Goal: Understand process/instructions: Learn about a topic

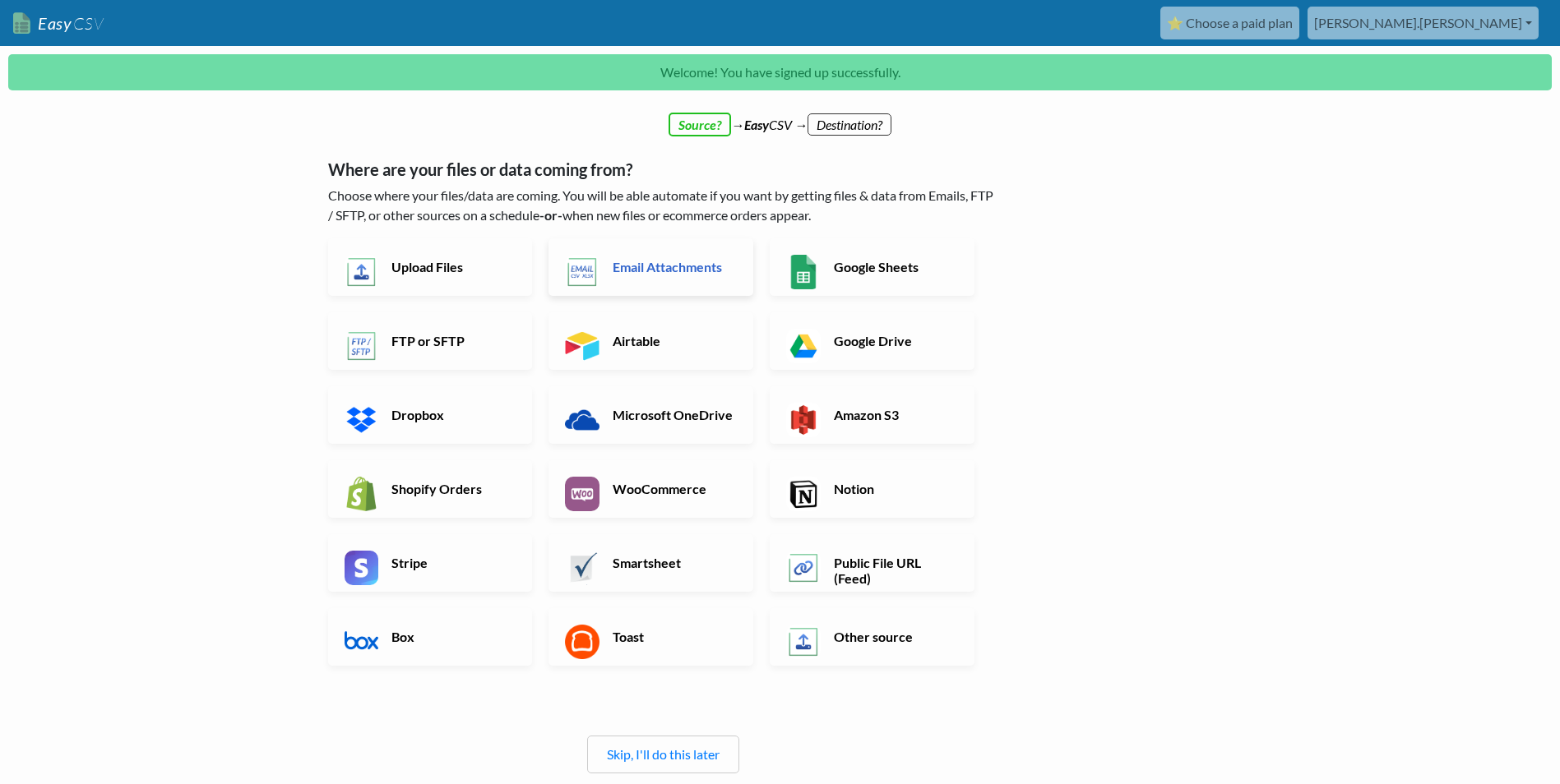
click at [689, 264] on h6 "Email Attachments" at bounding box center [672, 266] width 129 height 16
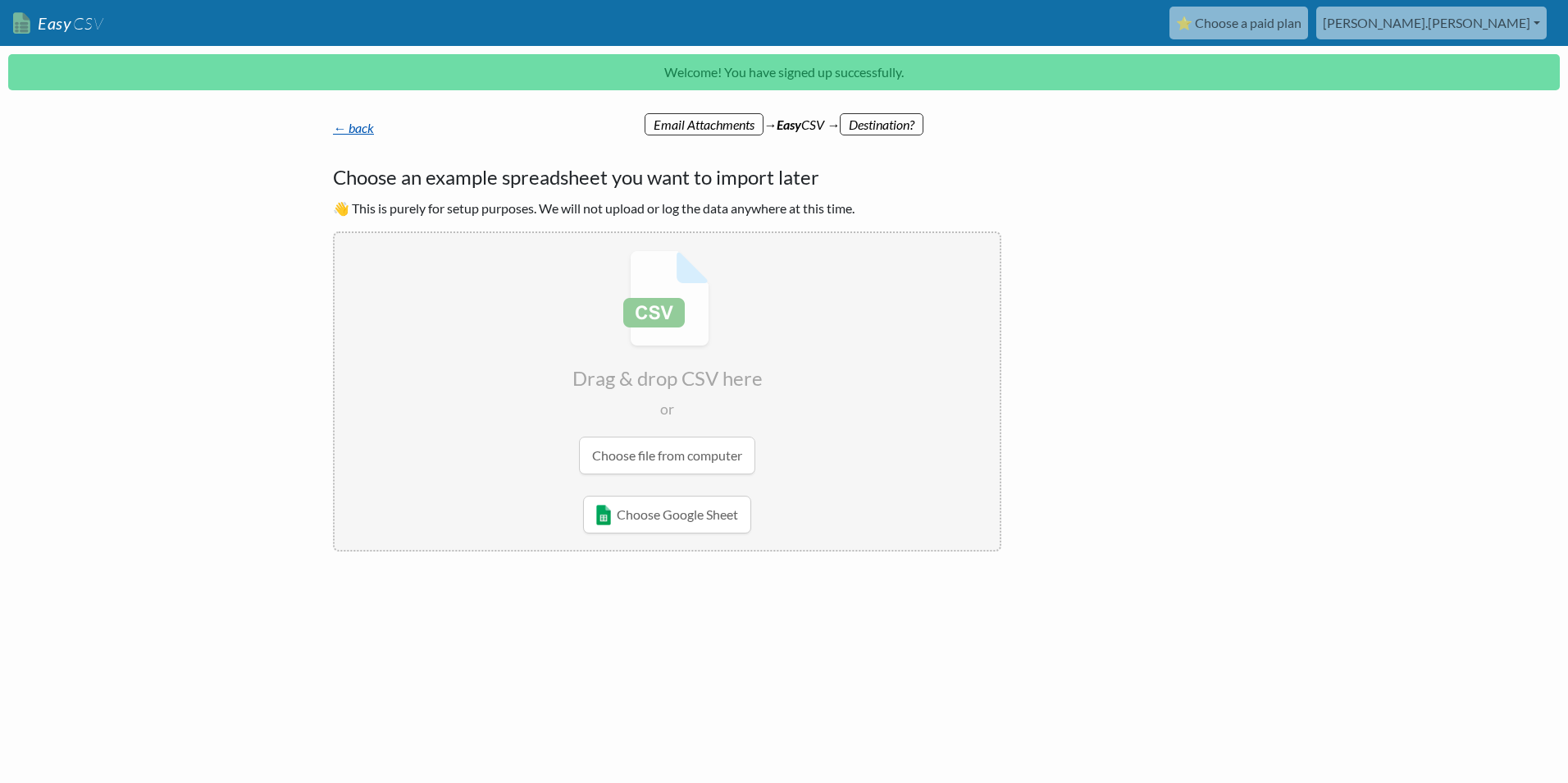
click at [361, 128] on link "← back" at bounding box center [354, 128] width 41 height 16
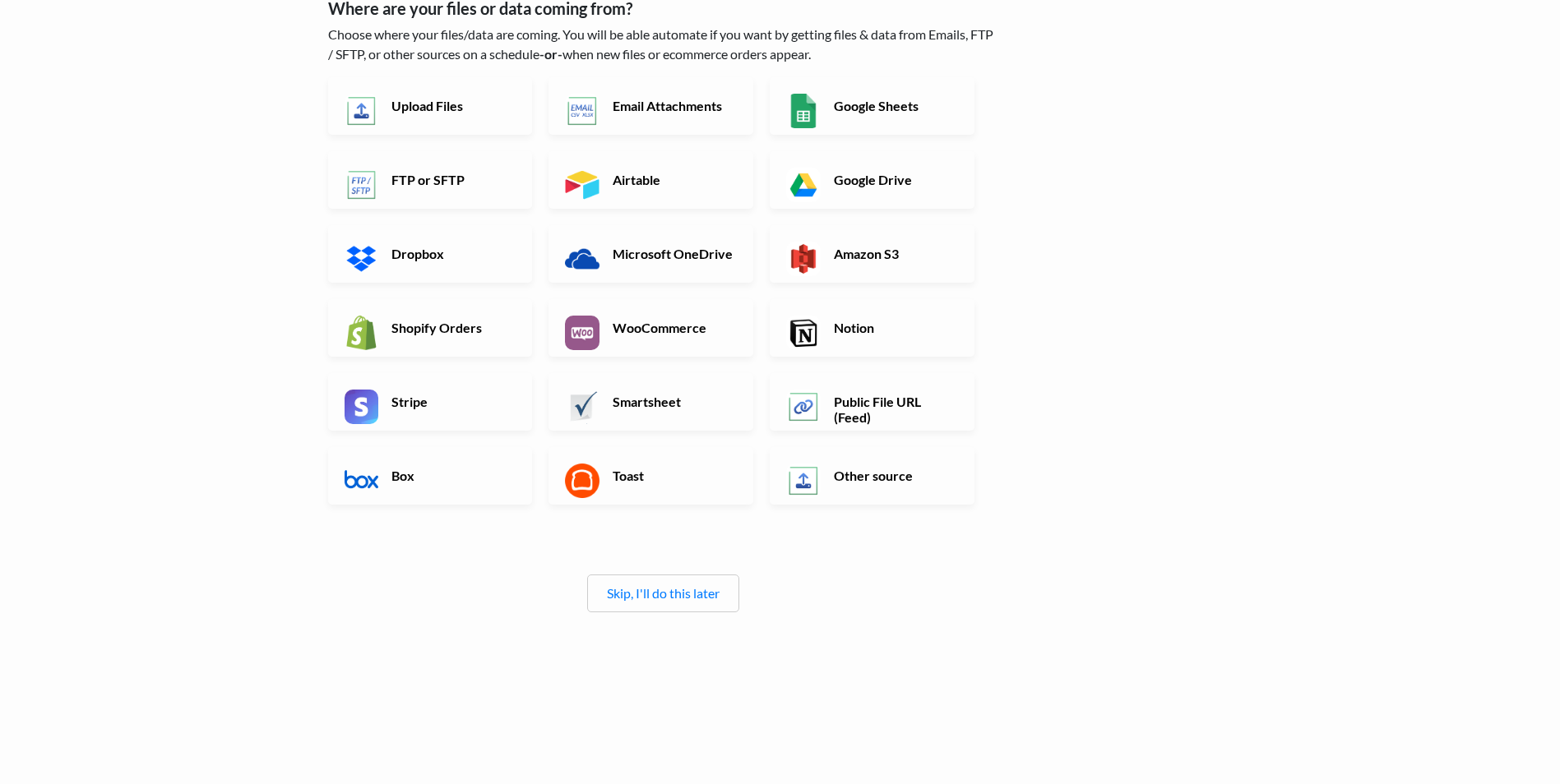
scroll to position [110, 0]
click at [687, 595] on link "Skip, I'll do this later" at bounding box center [663, 591] width 113 height 16
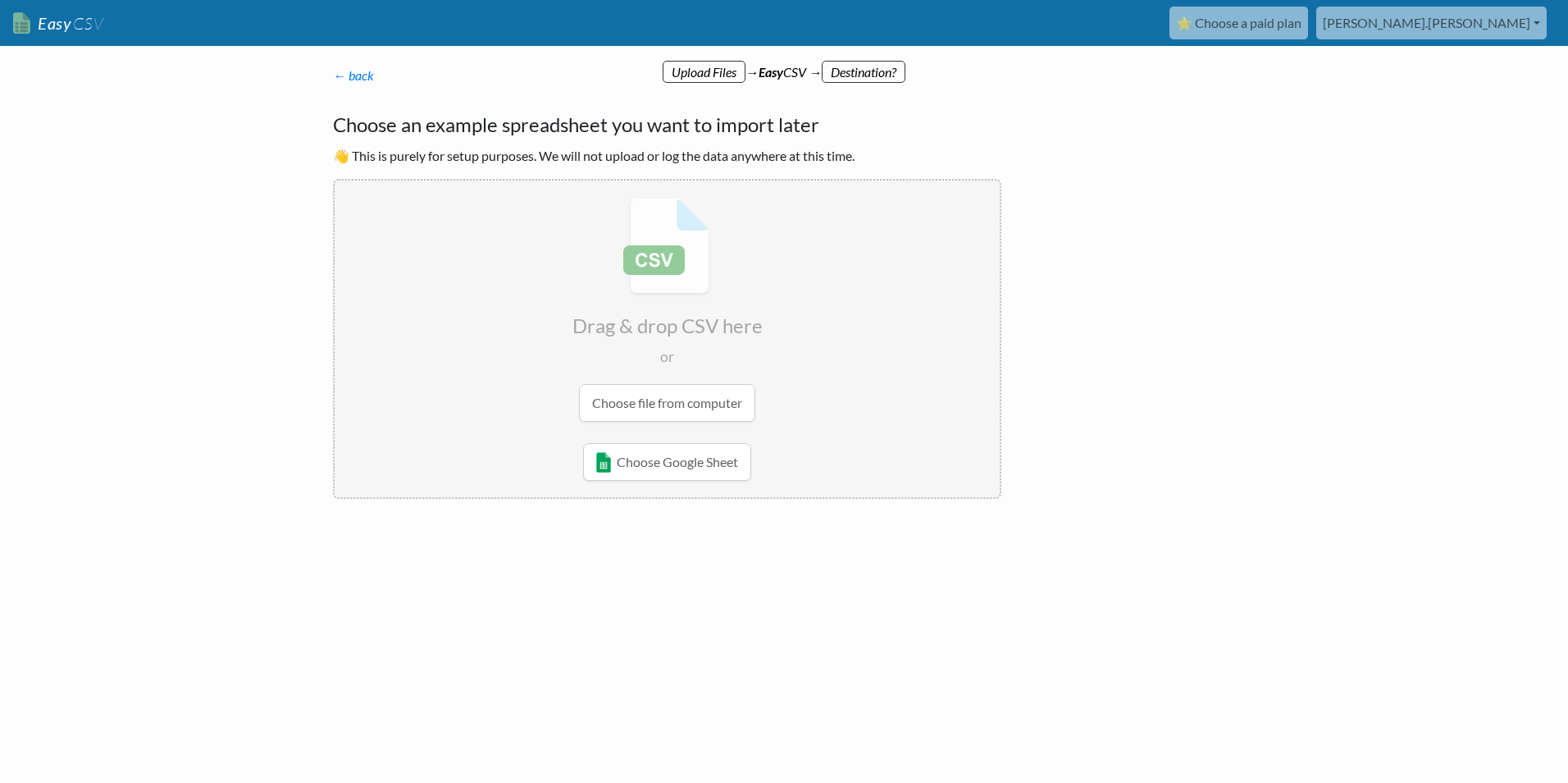
drag, startPoint x: 355, startPoint y: 82, endPoint x: 293, endPoint y: 98, distance: 64.0
click at [294, 98] on body "Easy CSV ⭐ Choose a paid plan [PERSON_NAME].[PERSON_NAME] Surepak All Flows All…" at bounding box center [784, 302] width 1568 height 605
